Goal: Task Accomplishment & Management: Manage account settings

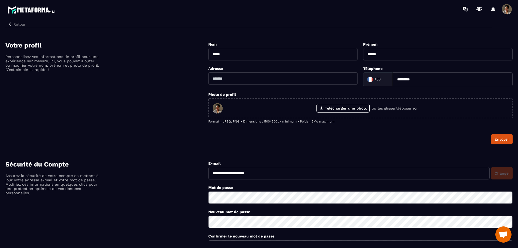
click at [14, 24] on button "Retour" at bounding box center [16, 24] width 22 height 7
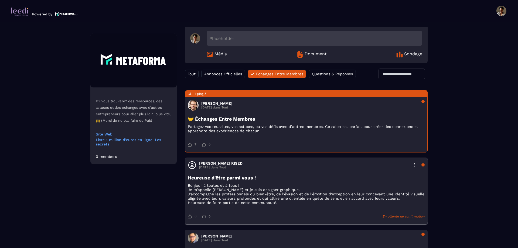
scroll to position [54, 0]
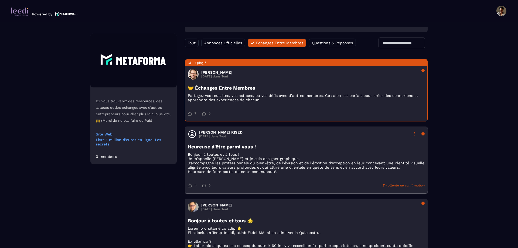
click at [415, 134] on div at bounding box center [415, 134] width 8 height 8
click at [408, 146] on div "Modifier" at bounding box center [402, 146] width 33 height 11
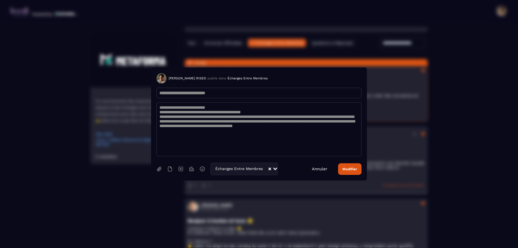
click at [355, 171] on button "Modifier" at bounding box center [349, 169] width 23 height 12
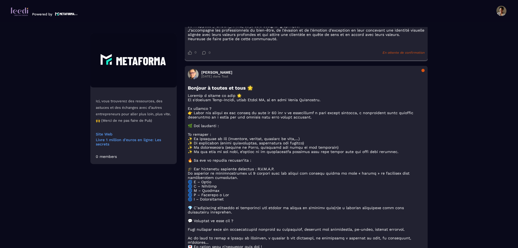
scroll to position [0, 0]
